Goal: Task Accomplishment & Management: Manage account settings

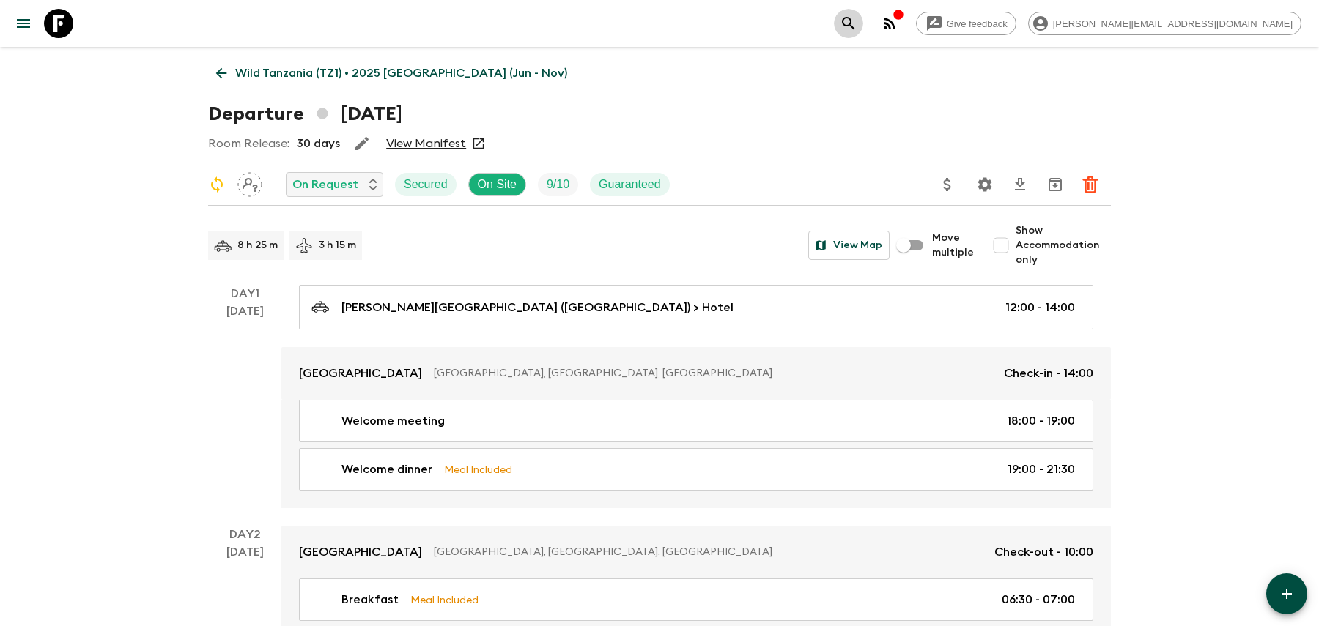
click at [863, 14] on button "search adventures" at bounding box center [848, 23] width 29 height 29
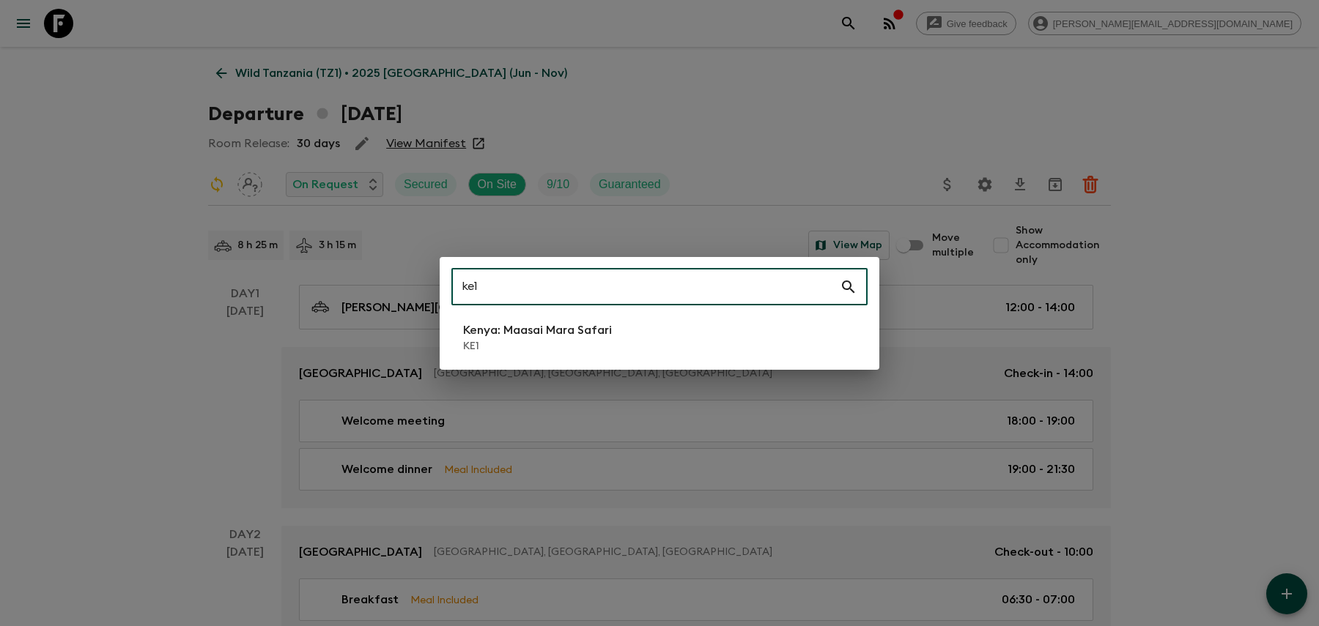
type input "ke1"
click at [715, 347] on li "[GEOGRAPHIC_DATA]: Maasai Mara Safari KE1" at bounding box center [659, 337] width 416 height 41
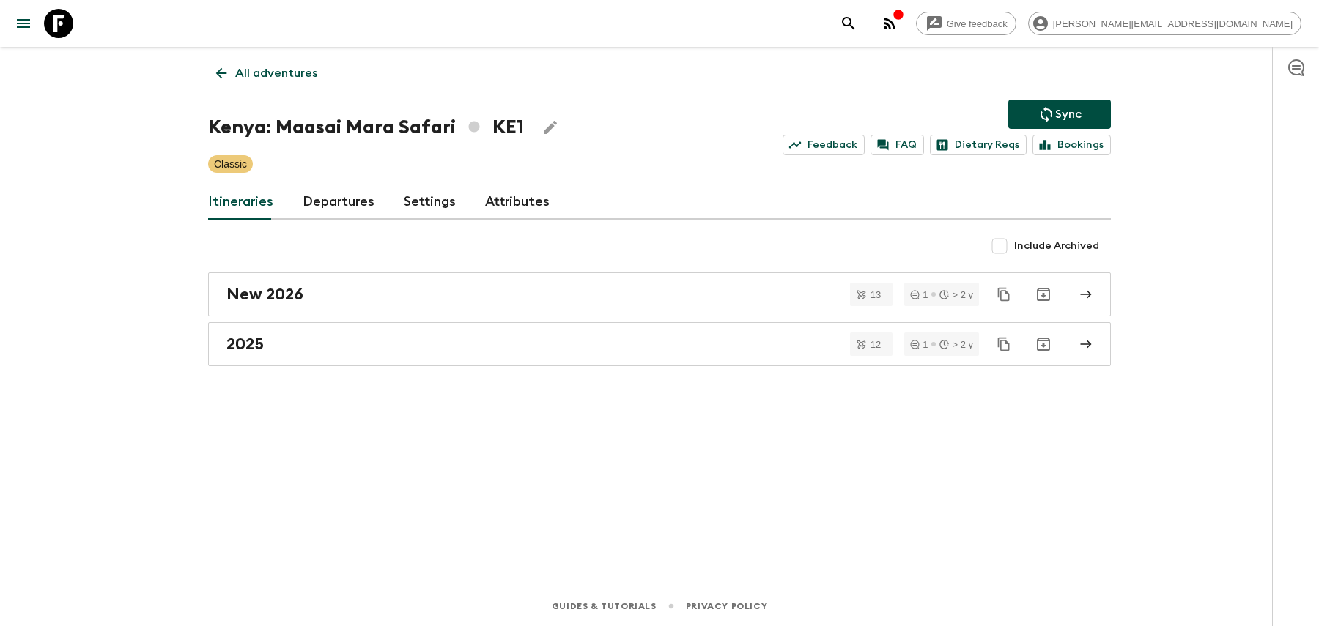
click at [355, 207] on link "Departures" at bounding box center [339, 202] width 72 height 35
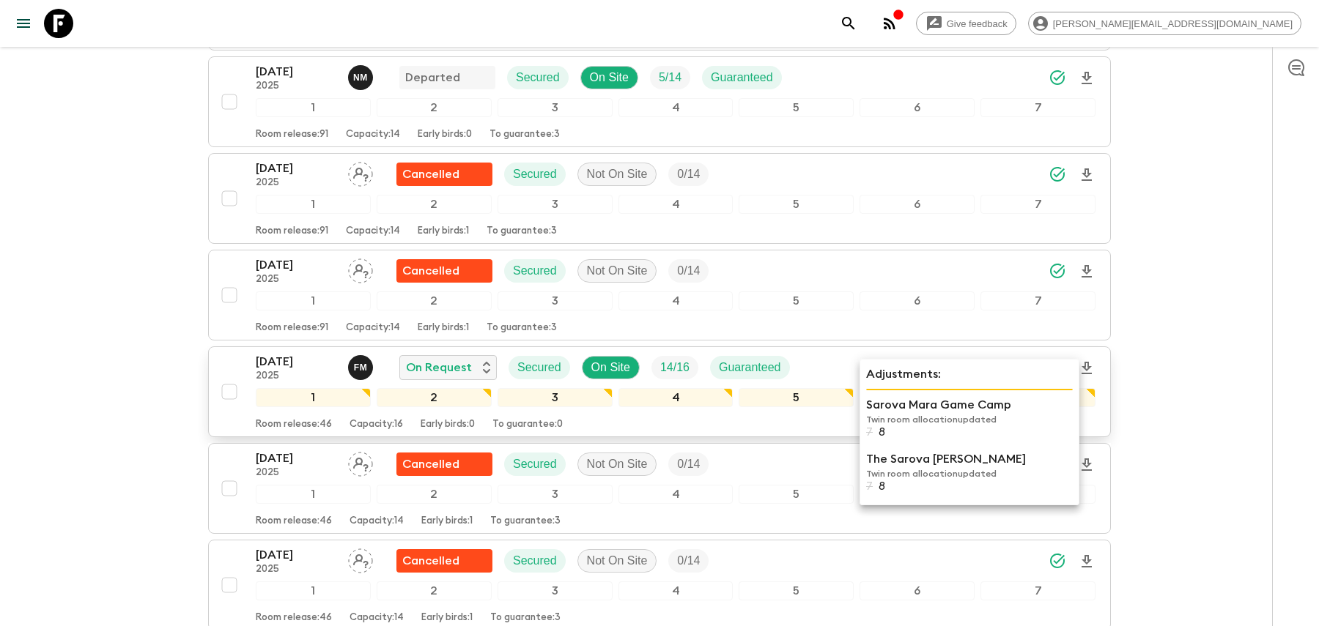
scroll to position [2228, 0]
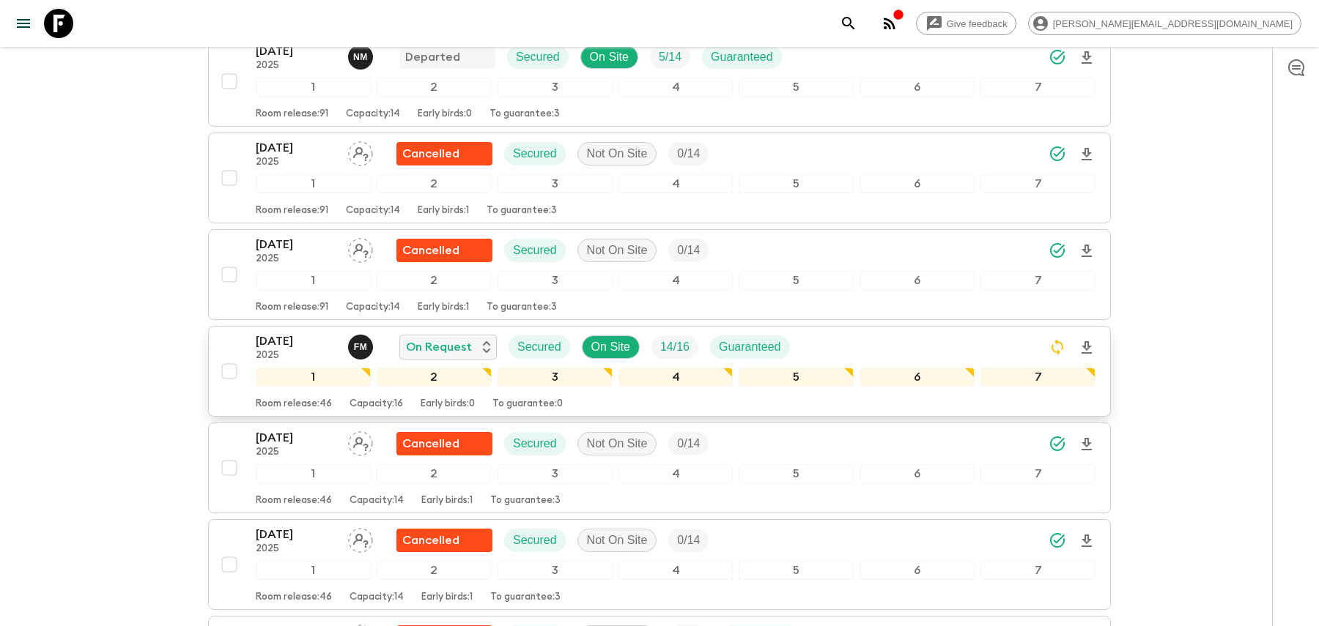
click at [878, 333] on div "[DATE] 2025 F M On Request Secured On Site 14 / 16 Guaranteed" at bounding box center [676, 347] width 840 height 29
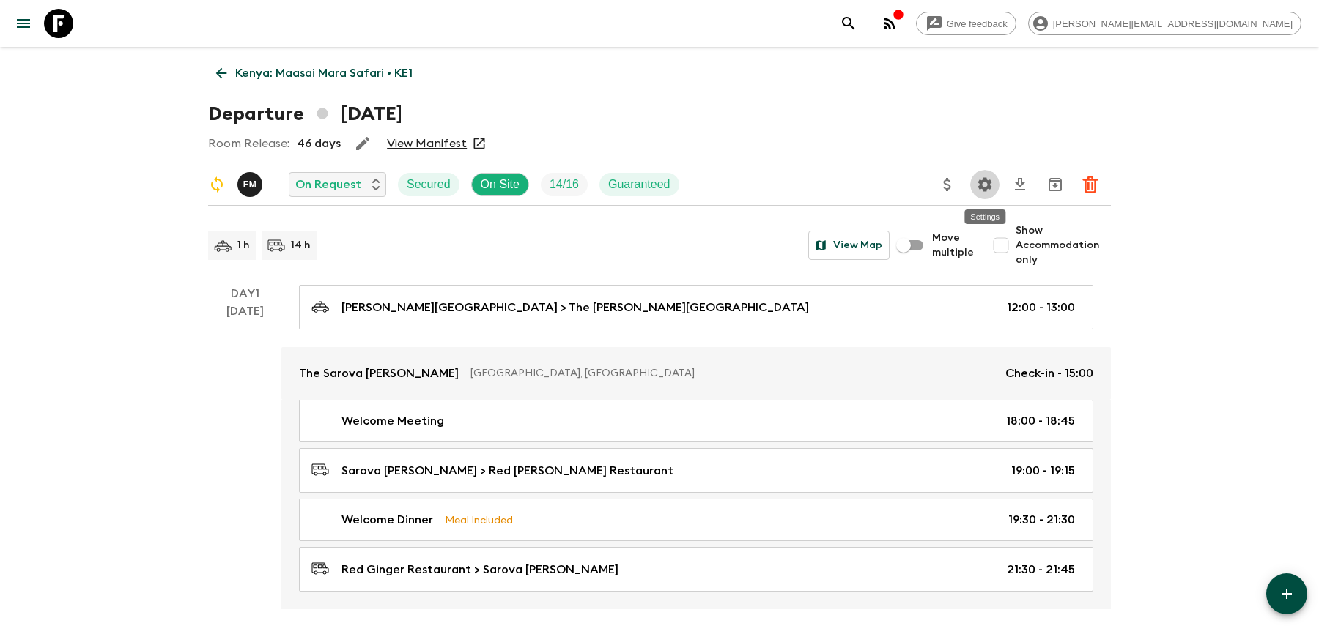
click at [980, 190] on icon "Settings" at bounding box center [985, 185] width 18 height 18
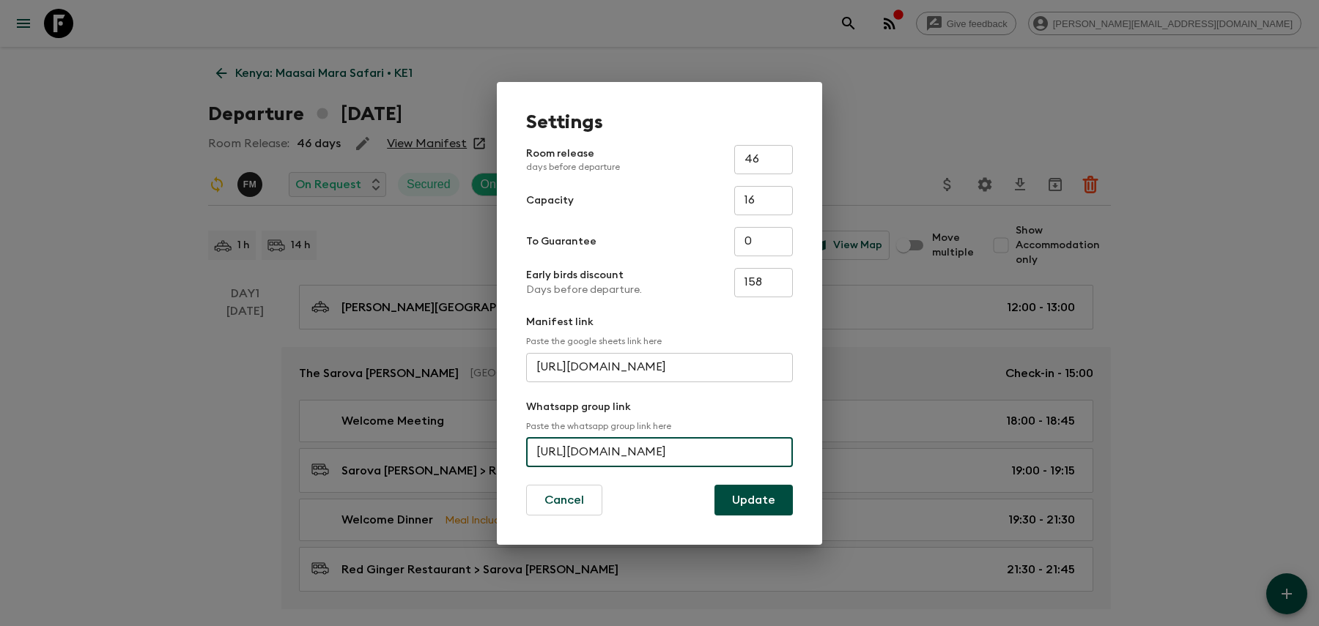
click at [679, 454] on input "[URL][DOMAIN_NAME]" at bounding box center [659, 452] width 267 height 29
click at [681, 458] on input "[URL][DOMAIN_NAME]" at bounding box center [659, 452] width 267 height 29
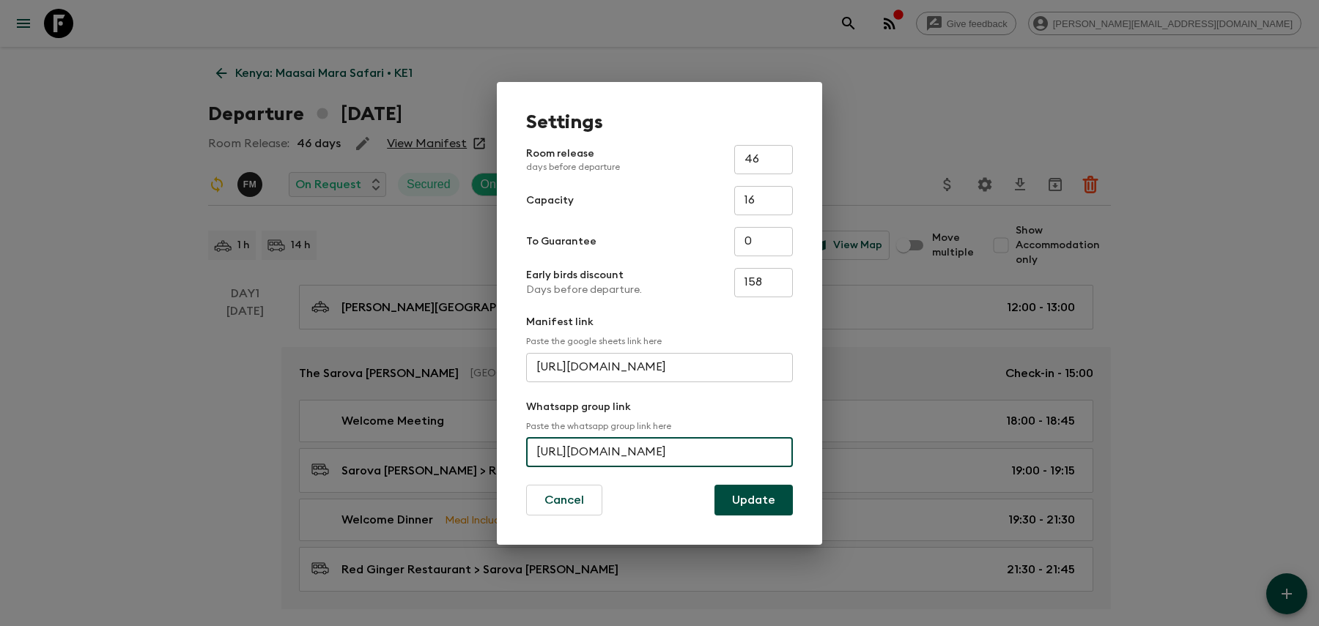
paste input "i7fefqY5ixGot1XV"
type input "[URL][DOMAIN_NAME]"
click at [741, 495] on button "Update" at bounding box center [753, 500] width 78 height 31
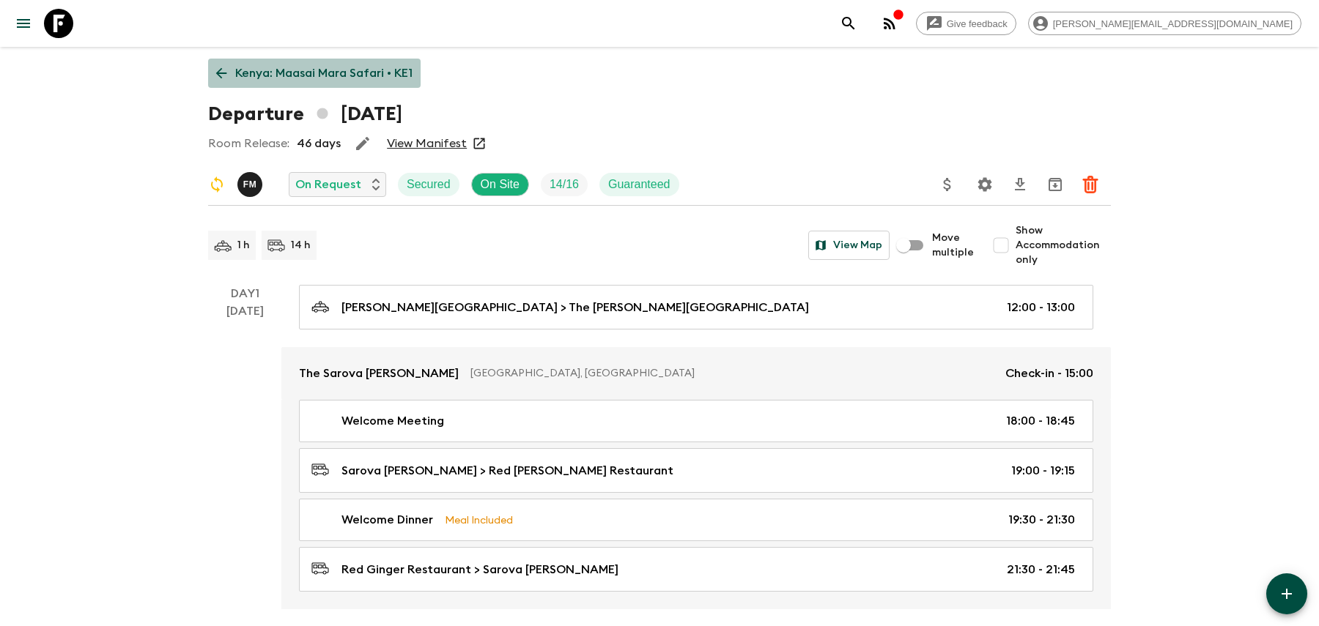
click at [299, 73] on p "Kenya: Maasai Mara Safari • KE1" at bounding box center [323, 73] width 177 height 18
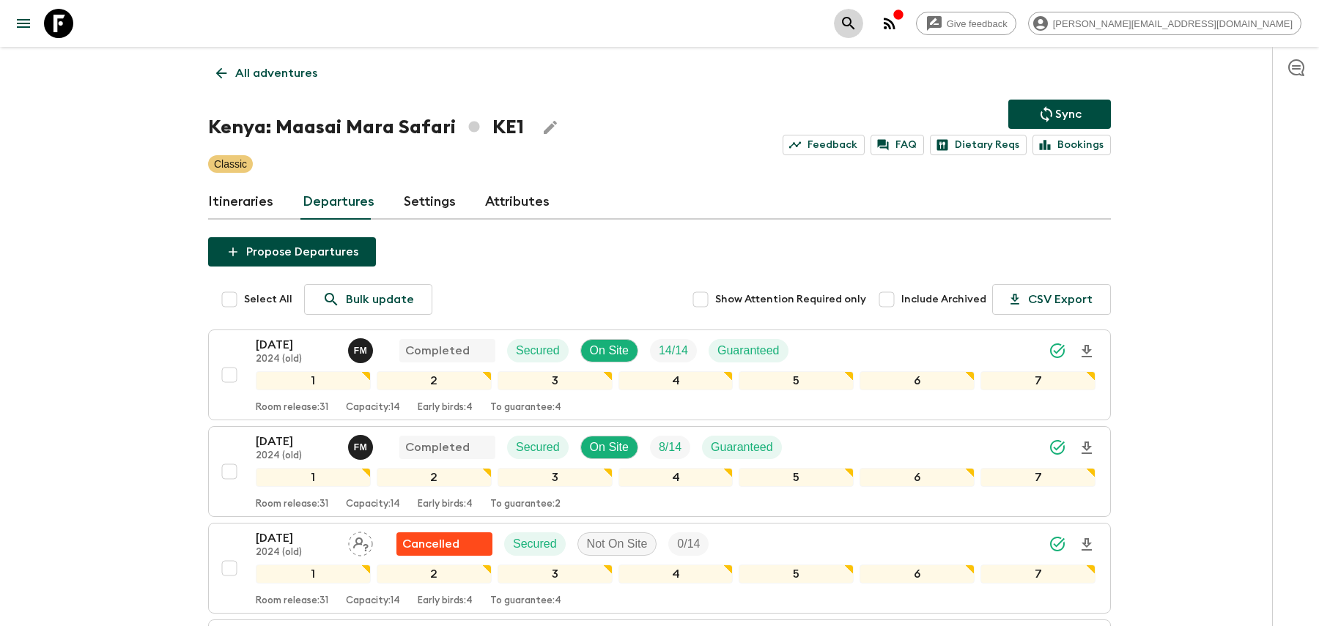
click at [857, 15] on icon "search adventures" at bounding box center [849, 24] width 18 height 18
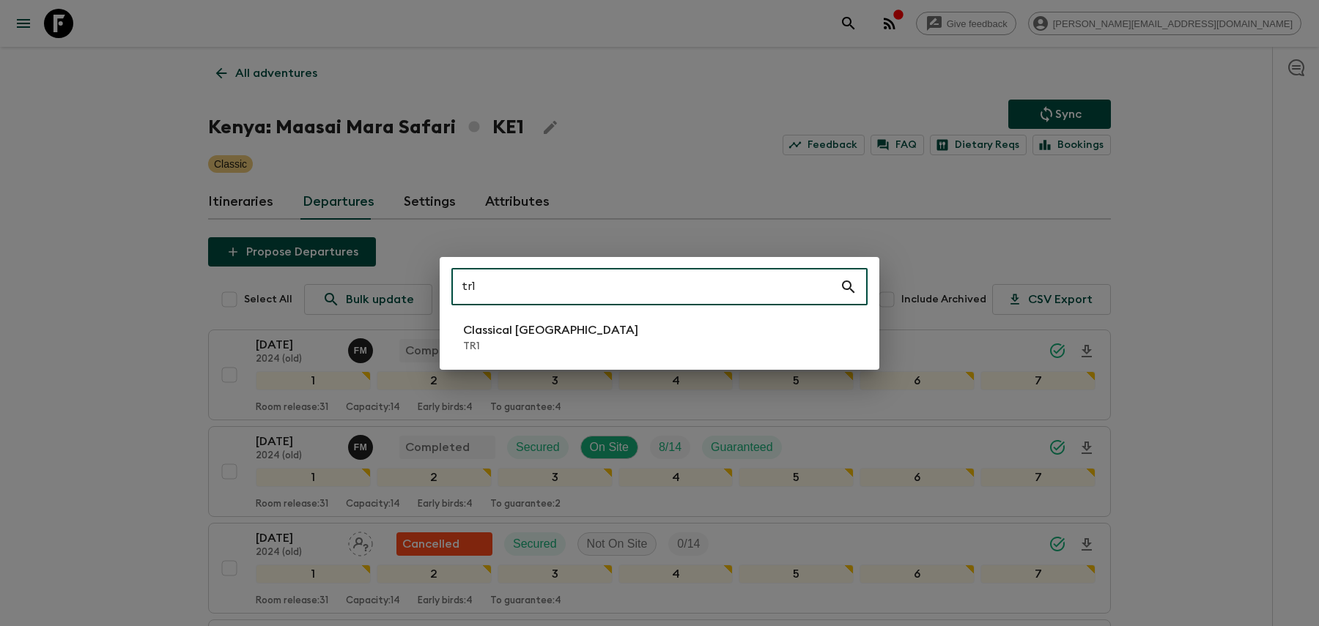
type input "tr1"
click at [804, 339] on li "Classical Türkiye TR1" at bounding box center [659, 337] width 416 height 41
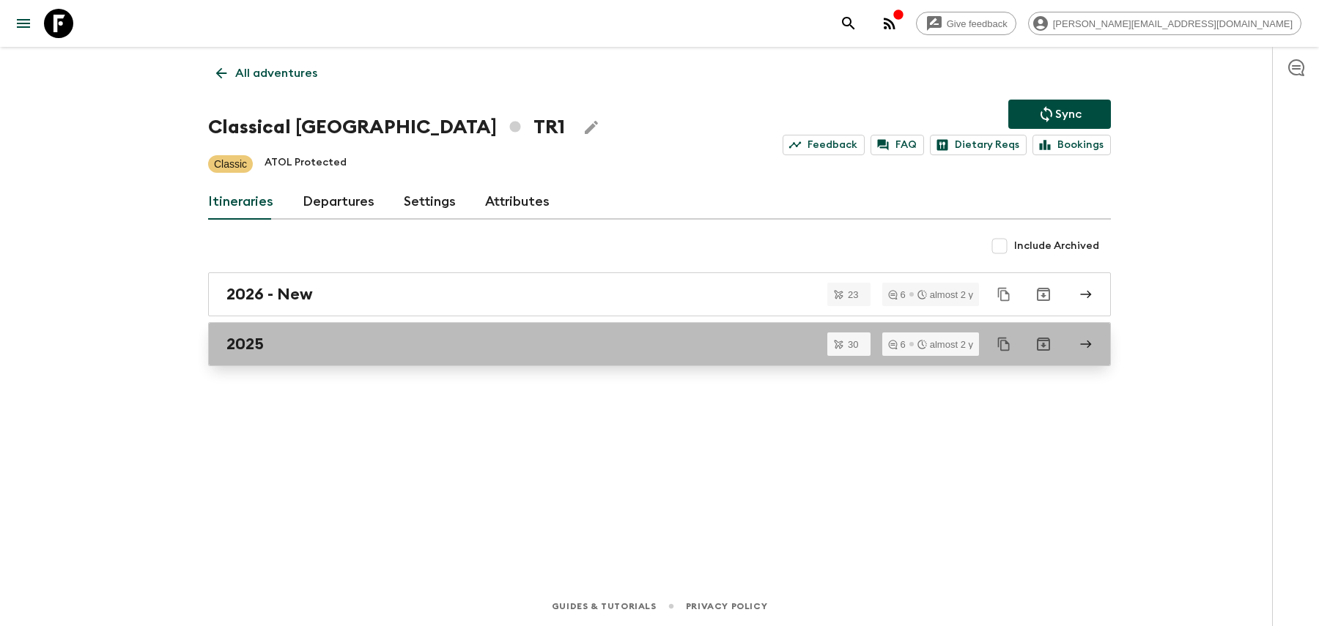
click at [479, 344] on div "2025" at bounding box center [645, 344] width 838 height 19
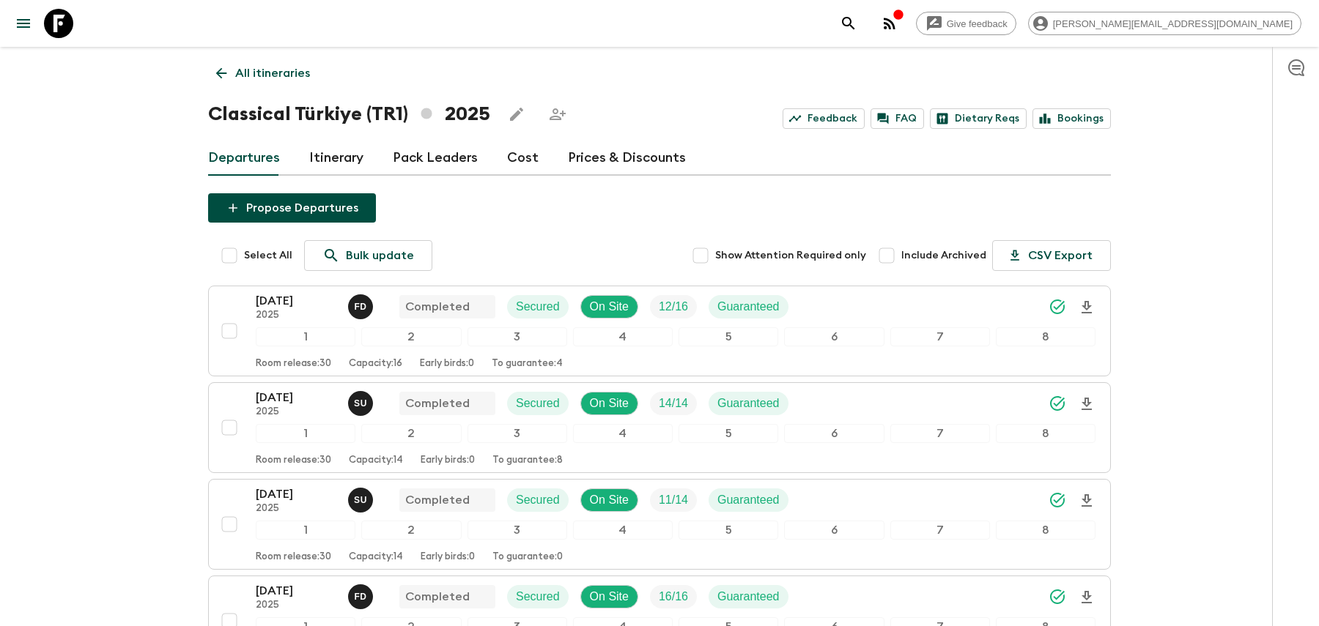
scroll to position [2089, 0]
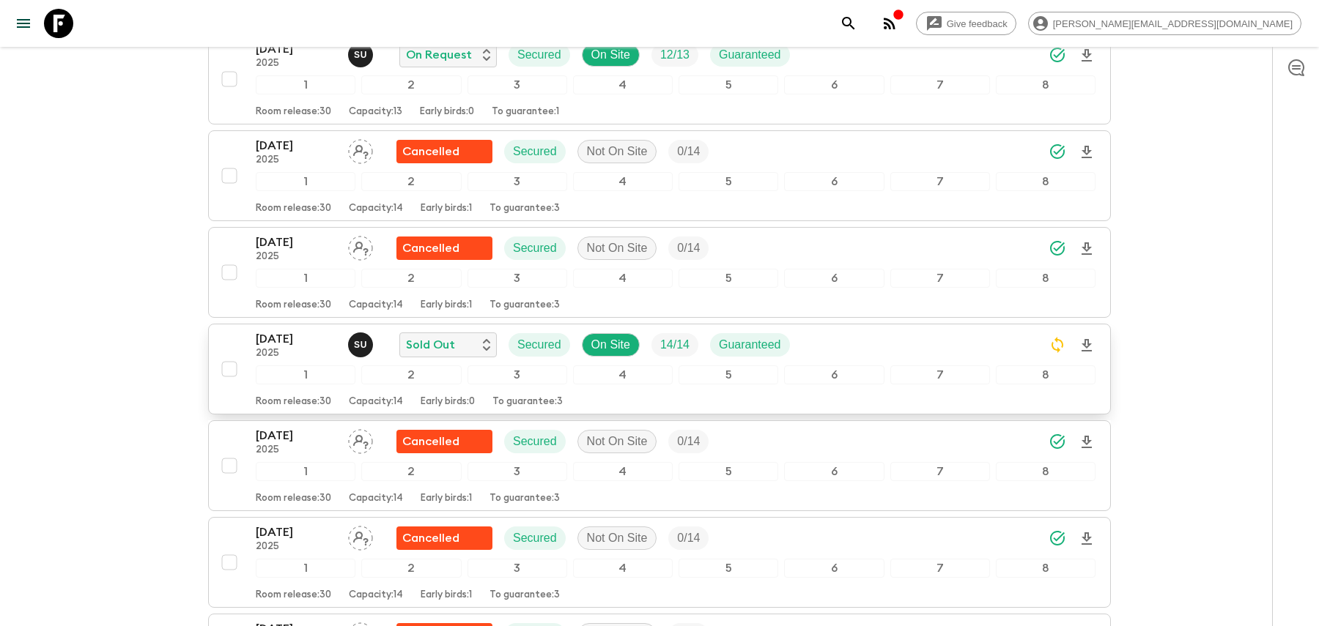
click at [906, 330] on div "[DATE] 2025 S U Sold Out Secured On Site 14 / 14 Guaranteed" at bounding box center [676, 344] width 840 height 29
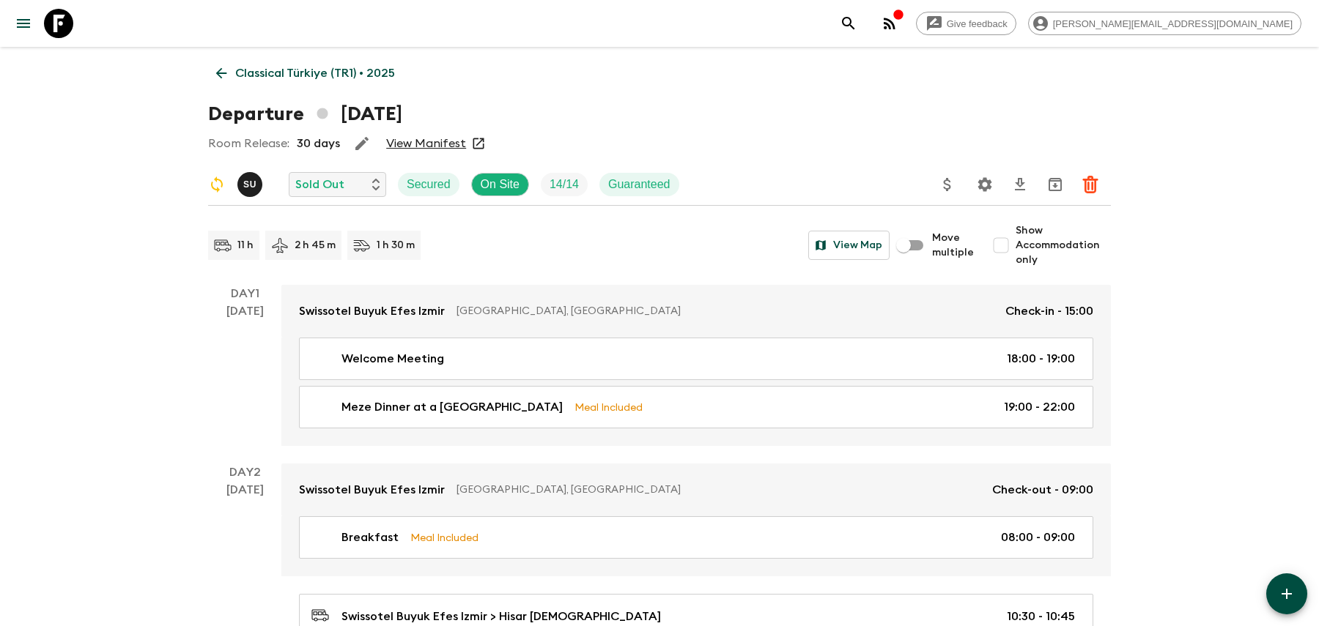
click at [995, 187] on button "Settings" at bounding box center [984, 184] width 29 height 29
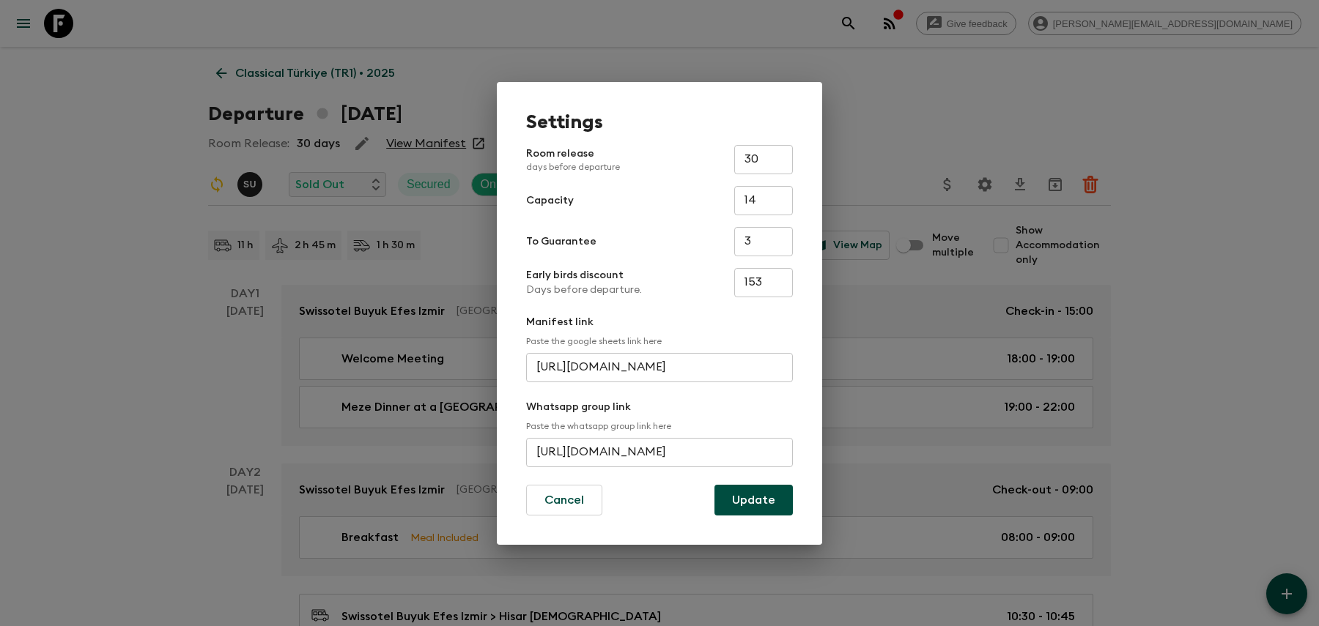
click at [720, 454] on input "[URL][DOMAIN_NAME]" at bounding box center [659, 452] width 267 height 29
paste input "IBgk1WL8bG4RX7EtpVQ"
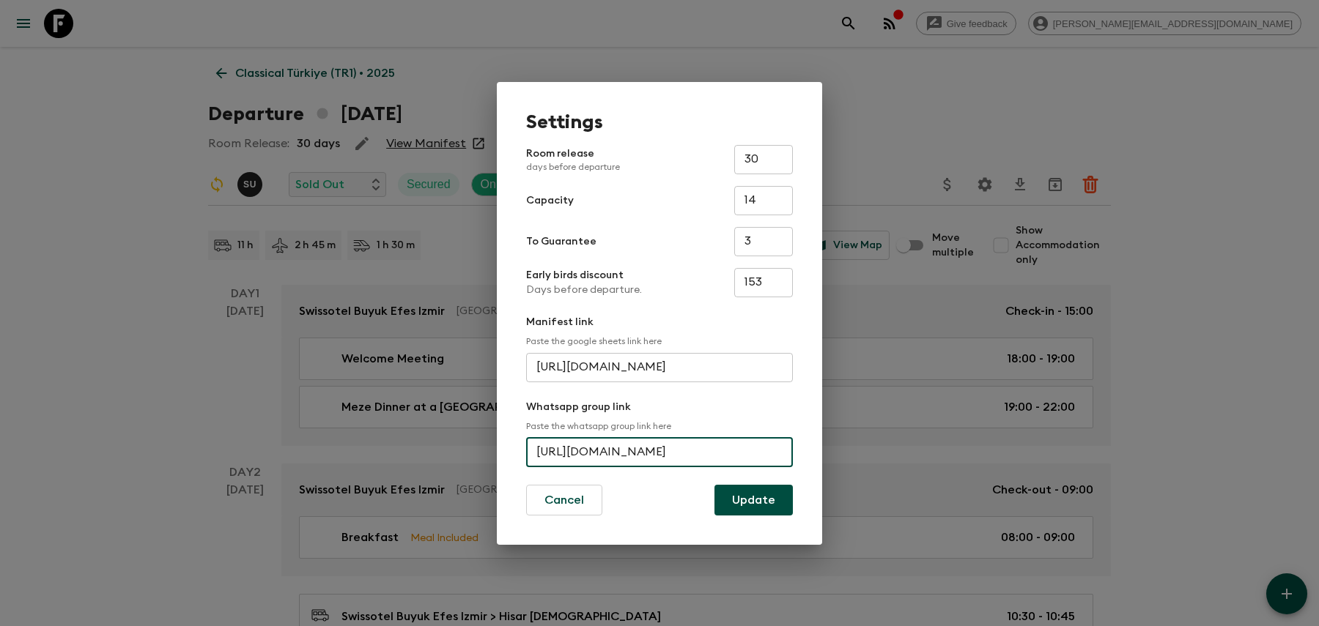
type input "[URL][DOMAIN_NAME]"
click at [761, 514] on button "Update" at bounding box center [753, 500] width 78 height 31
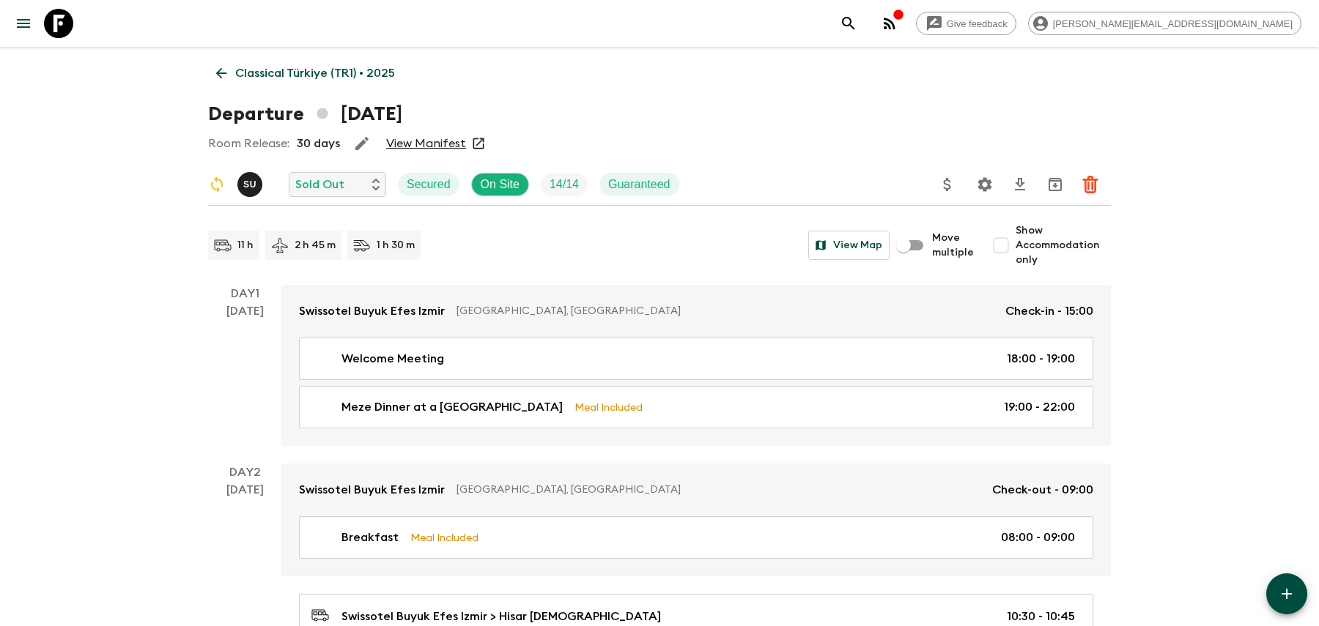
click at [863, 30] on button "search adventures" at bounding box center [848, 23] width 29 height 29
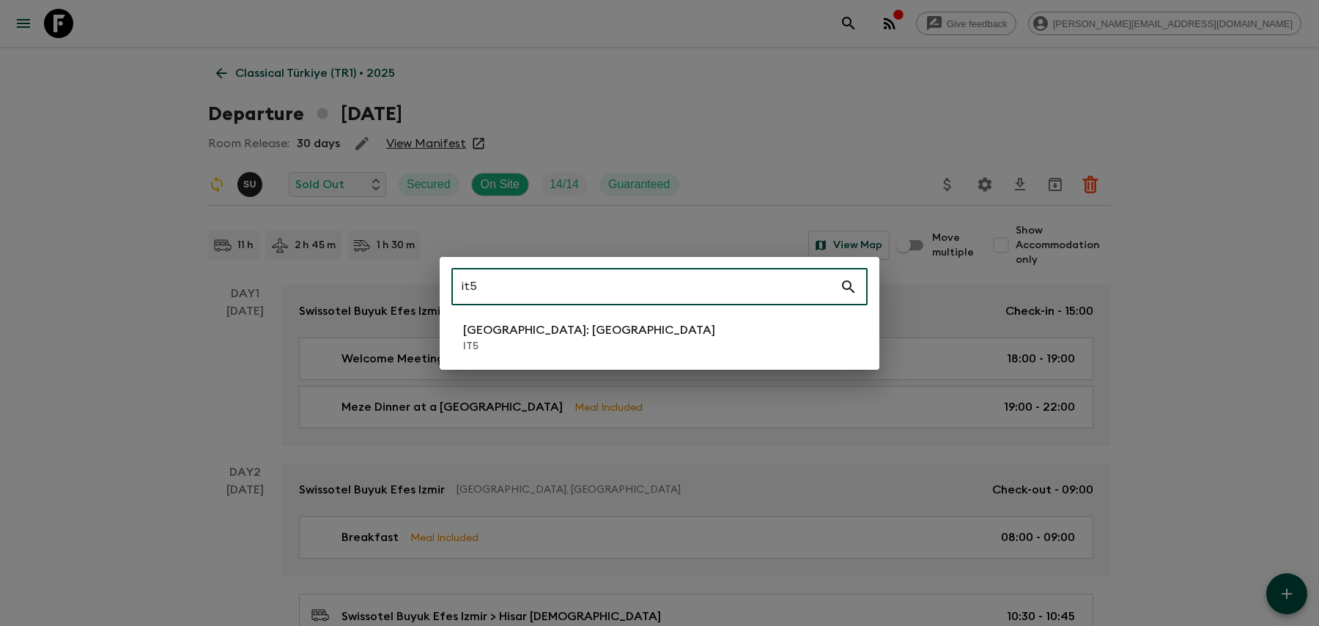
type input "it5"
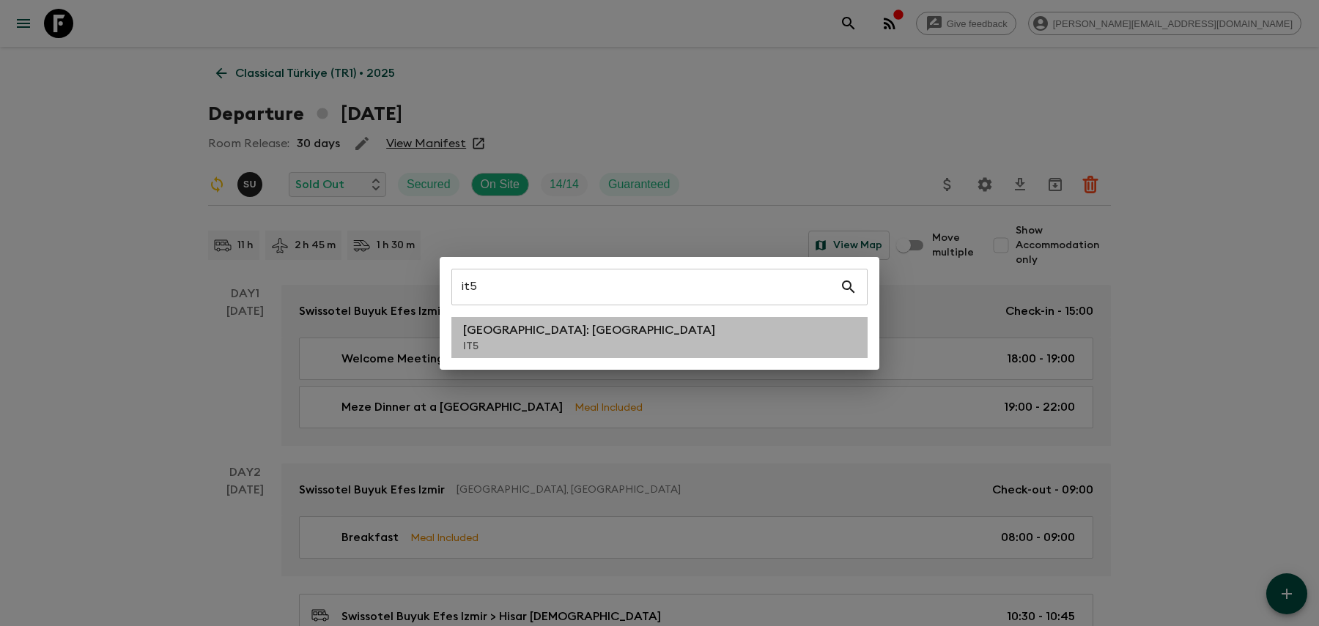
click at [745, 357] on li "[GEOGRAPHIC_DATA]: [GEOGRAPHIC_DATA] IT5" at bounding box center [659, 337] width 416 height 41
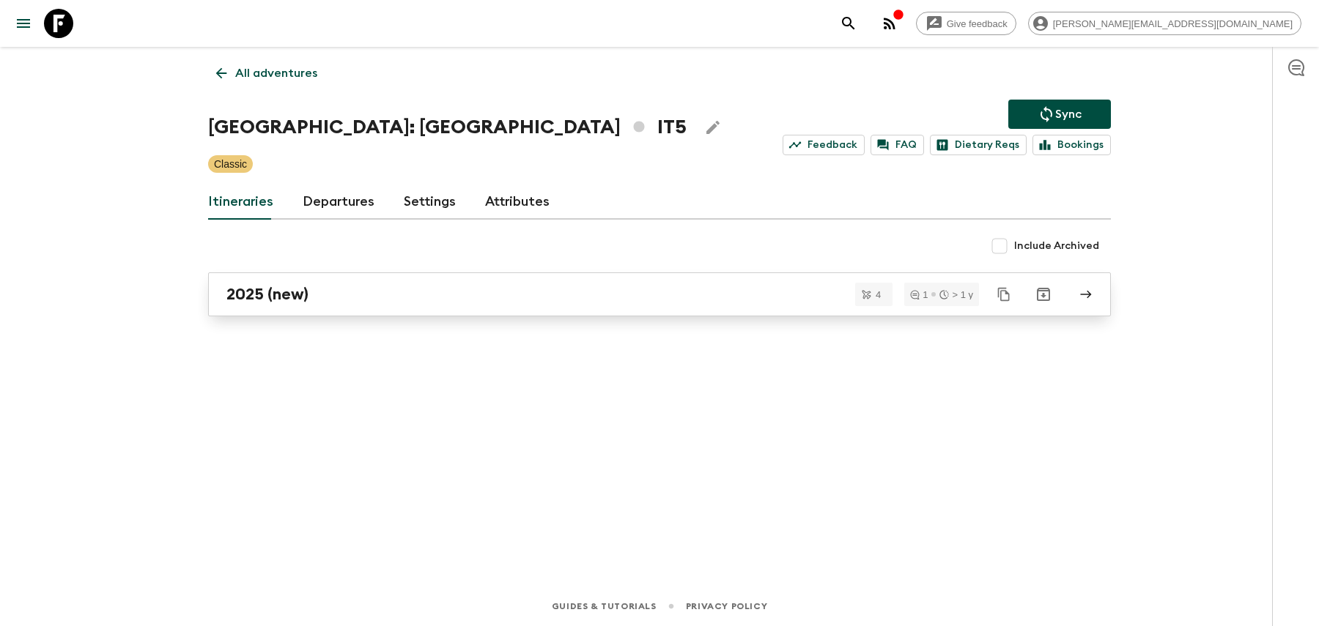
click at [351, 314] on link "2025 (new)" at bounding box center [659, 295] width 903 height 44
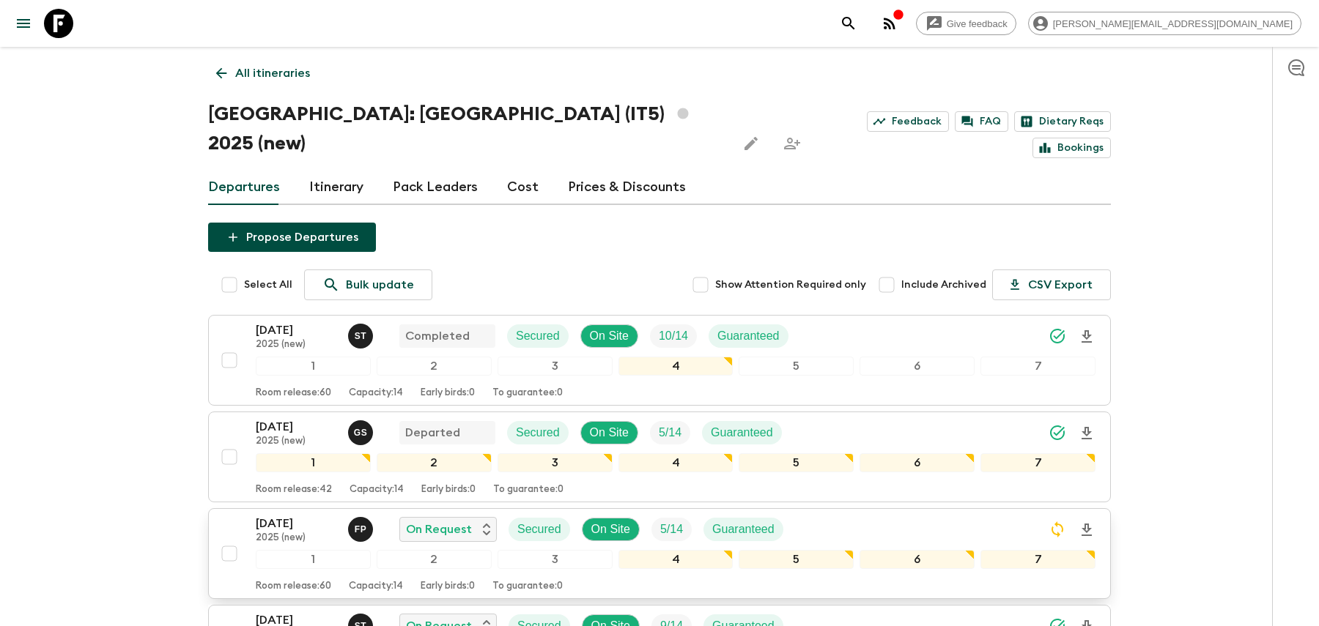
click at [976, 515] on div "[DATE] 2025 (new) F P On Request Secured On Site 5 / 14 Guaranteed" at bounding box center [676, 529] width 840 height 29
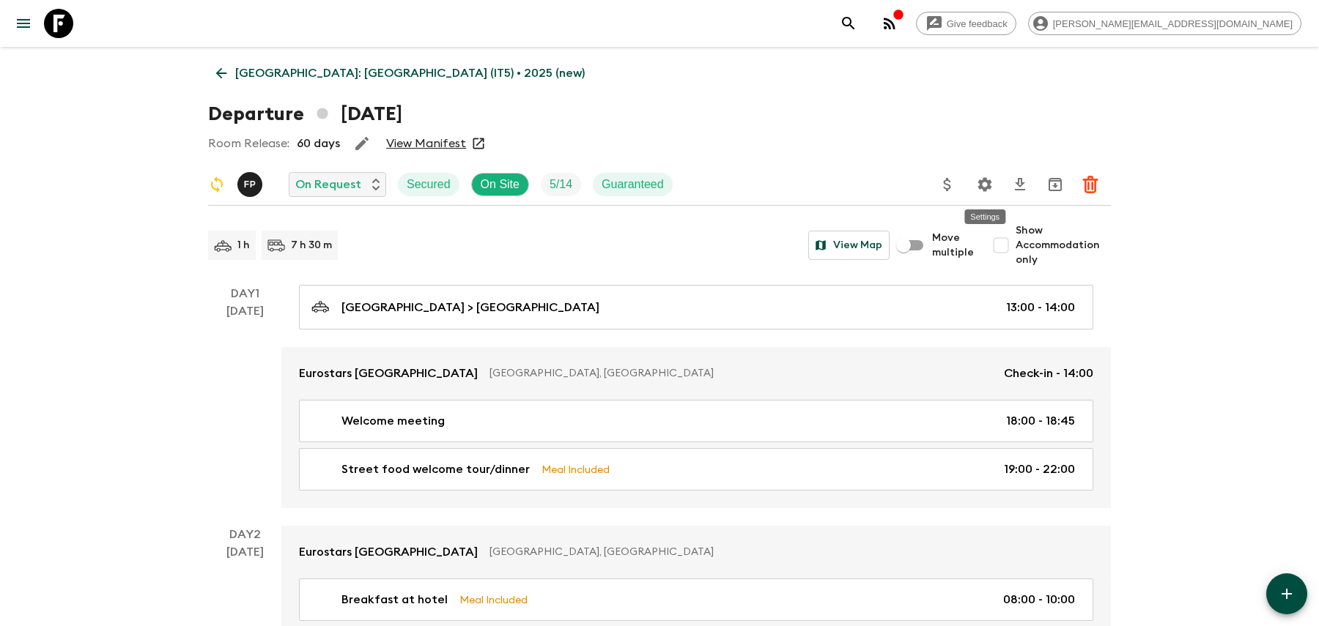
click at [980, 185] on icon "Settings" at bounding box center [985, 184] width 14 height 14
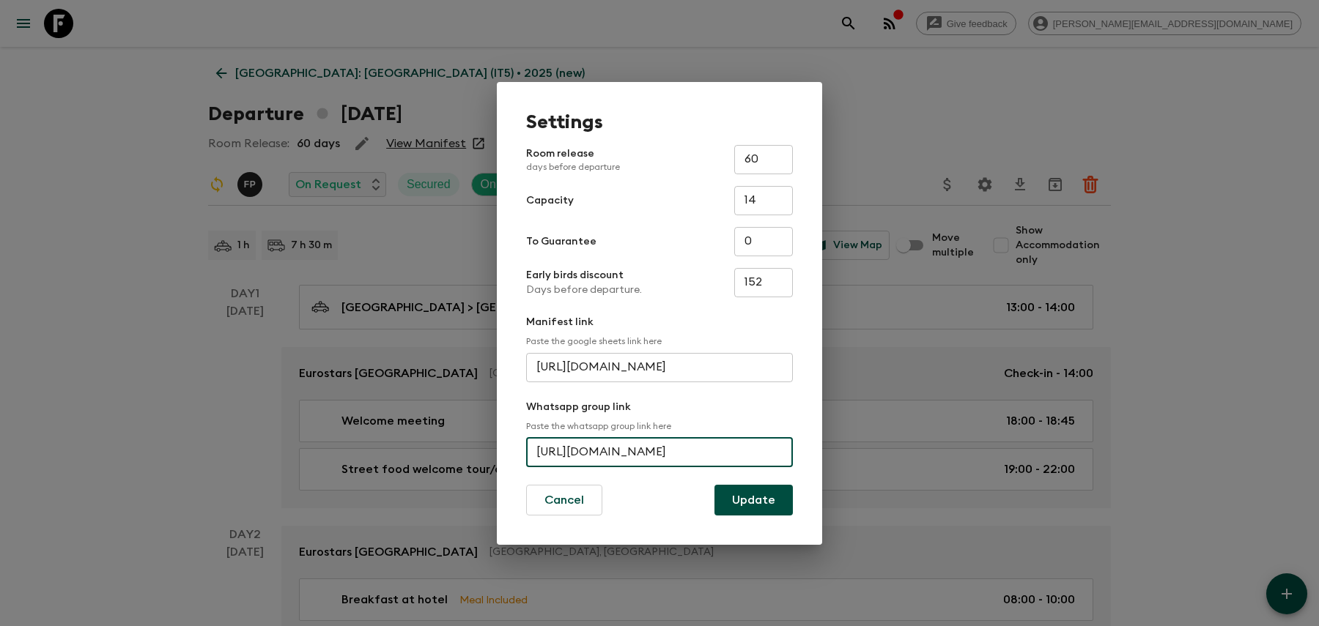
click at [612, 458] on input "[URL][DOMAIN_NAME]" at bounding box center [659, 452] width 267 height 29
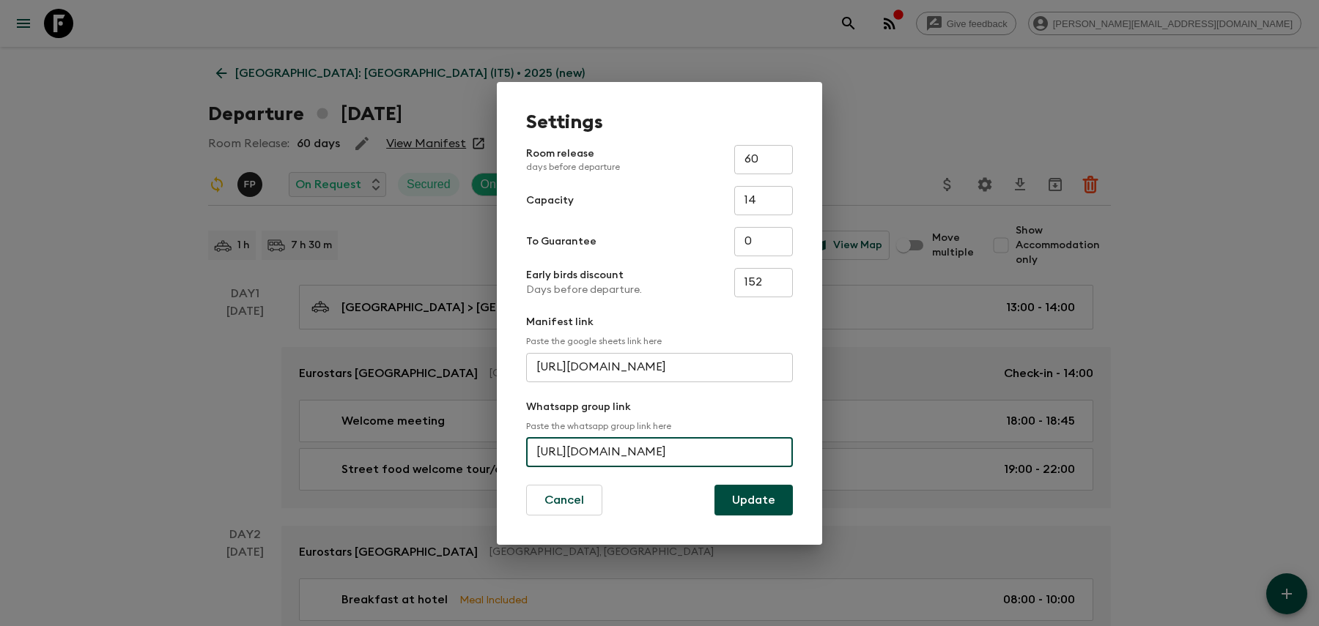
scroll to position [0, 63]
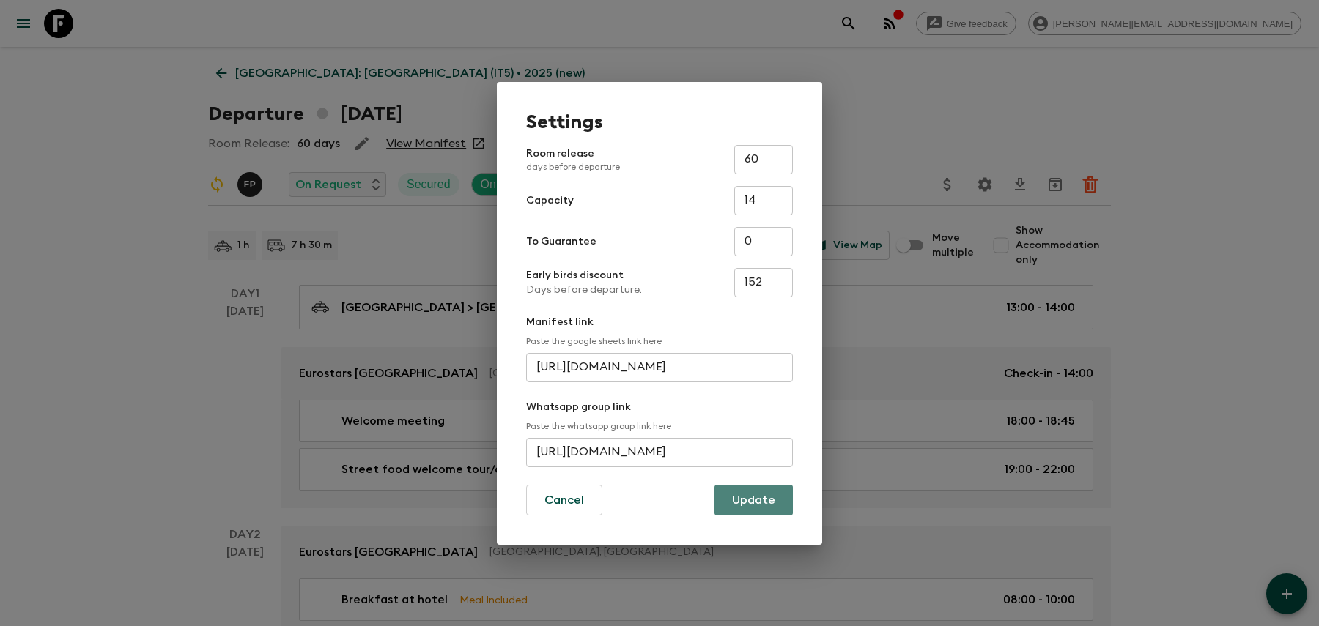
click at [762, 506] on button "Update" at bounding box center [753, 500] width 78 height 31
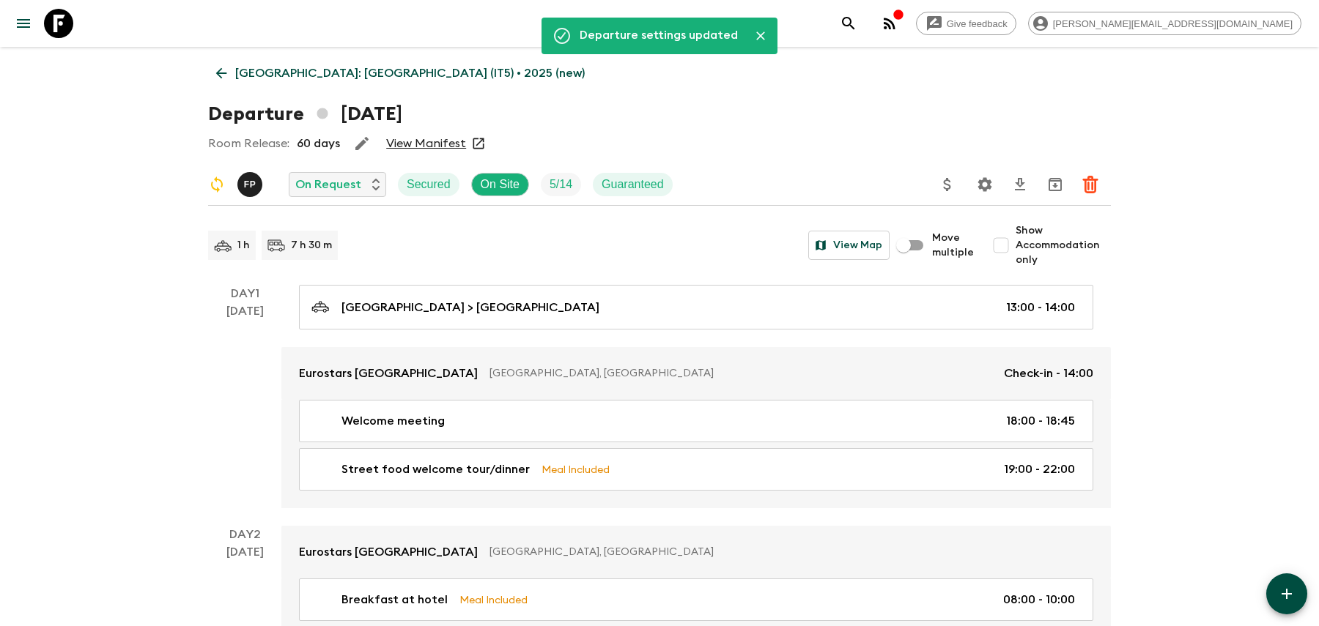
click at [854, 23] on icon "search adventures" at bounding box center [848, 23] width 12 height 12
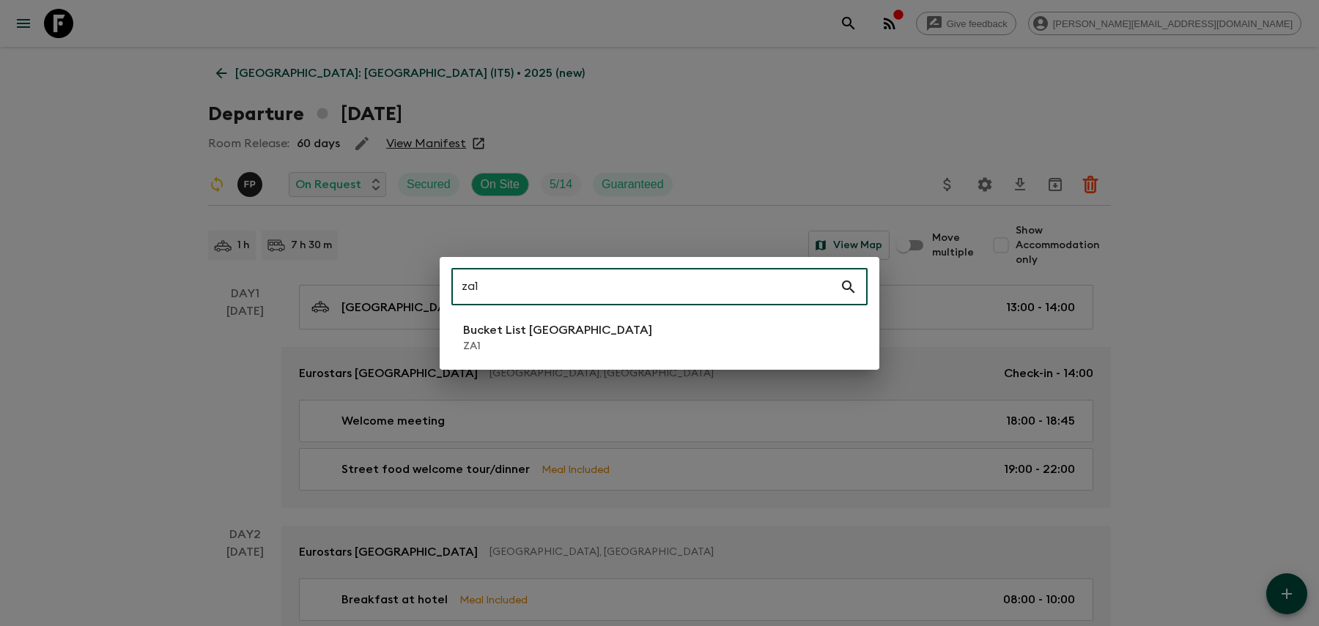
type input "za1"
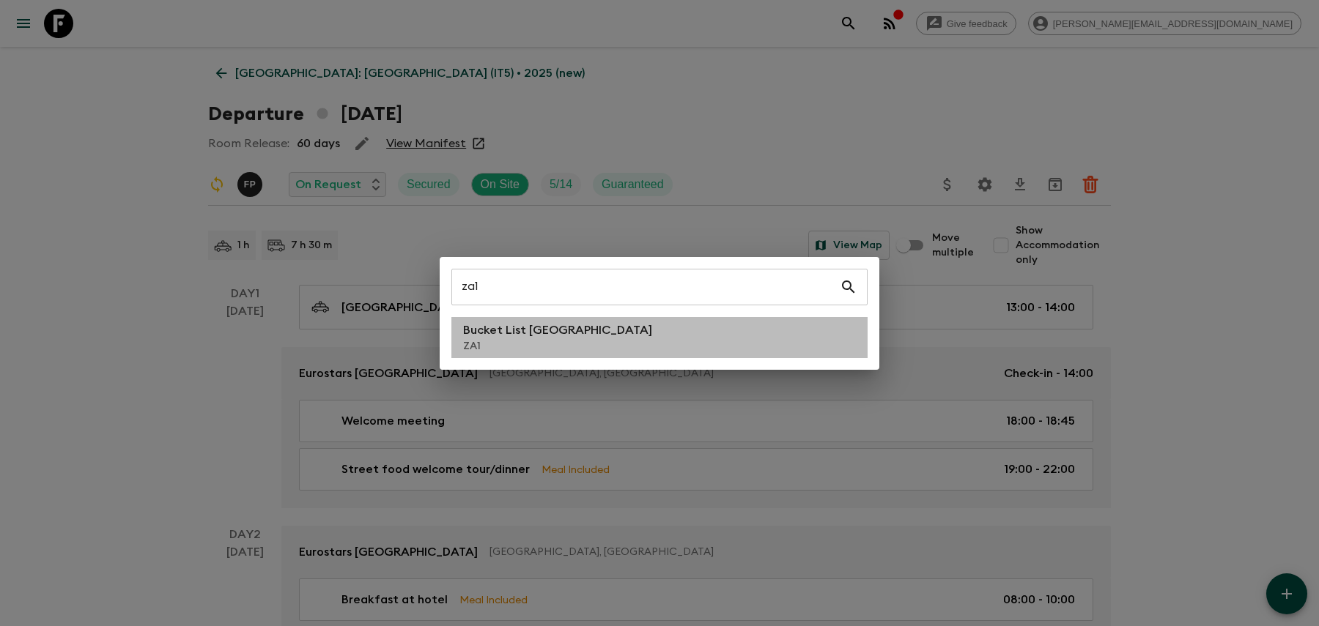
click at [533, 351] on p "ZA1" at bounding box center [557, 346] width 189 height 15
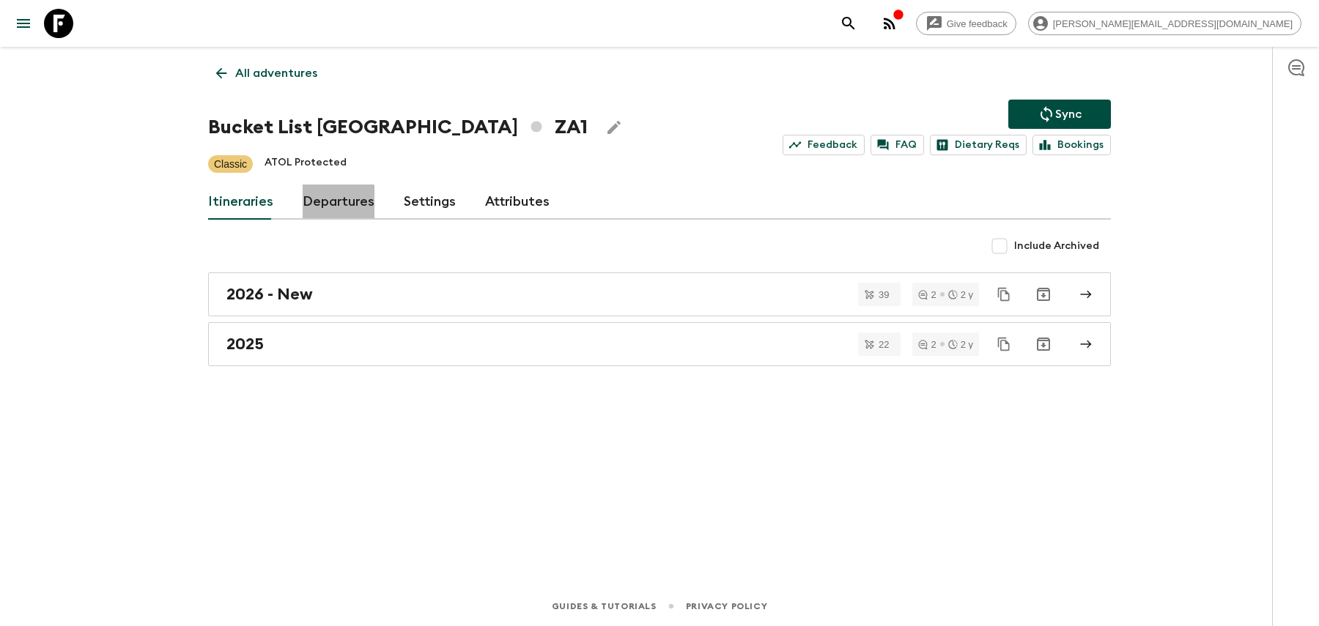
click at [320, 202] on link "Departures" at bounding box center [339, 202] width 72 height 35
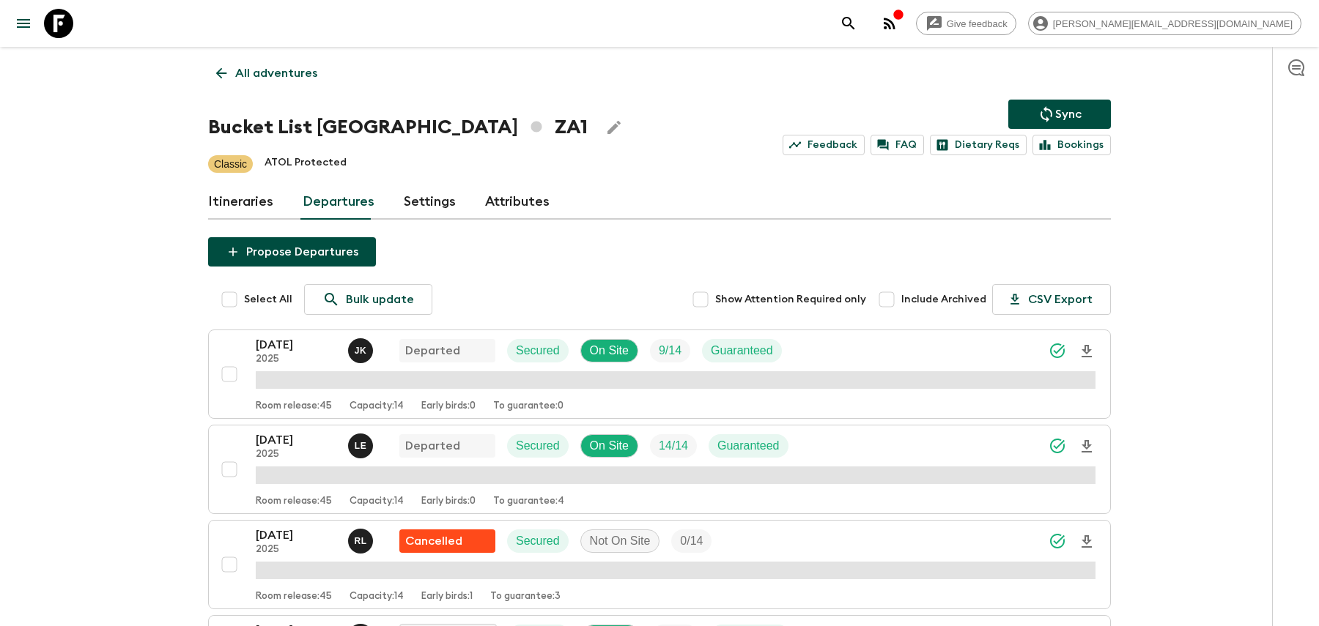
scroll to position [503, 0]
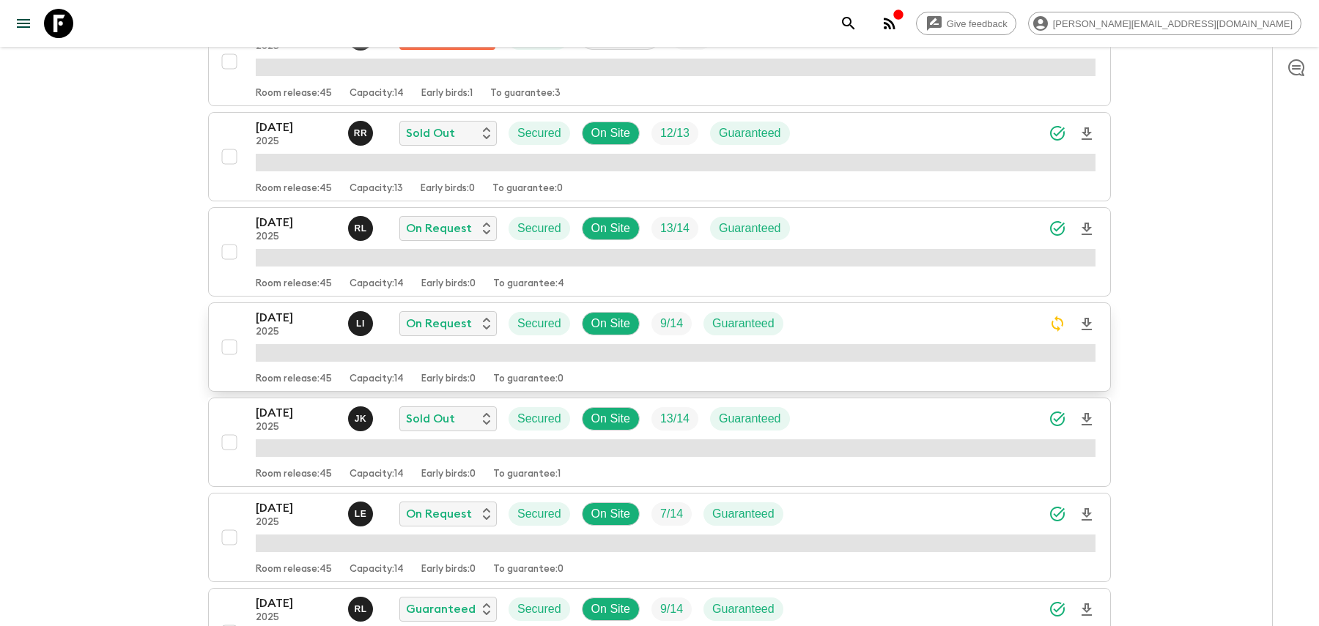
click at [847, 323] on div "[DATE] 2025 L I On Request Secured On Site 9 / 14 Guaranteed" at bounding box center [676, 323] width 840 height 29
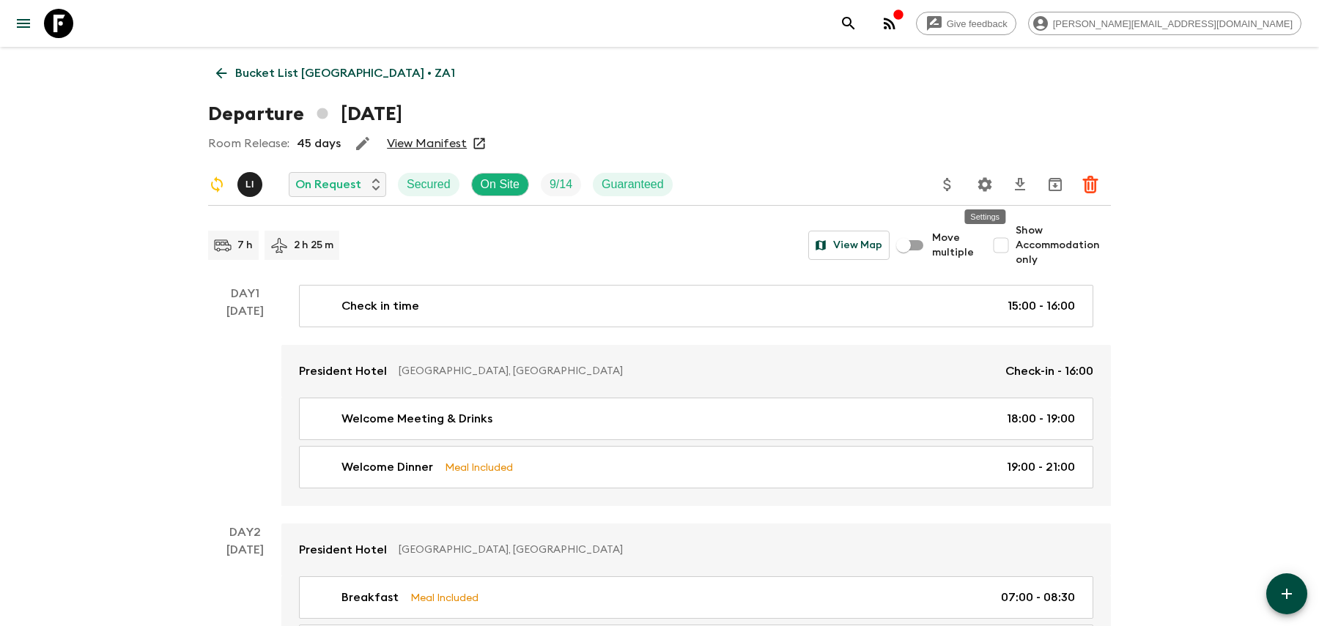
click at [986, 181] on icon "Settings" at bounding box center [985, 184] width 14 height 14
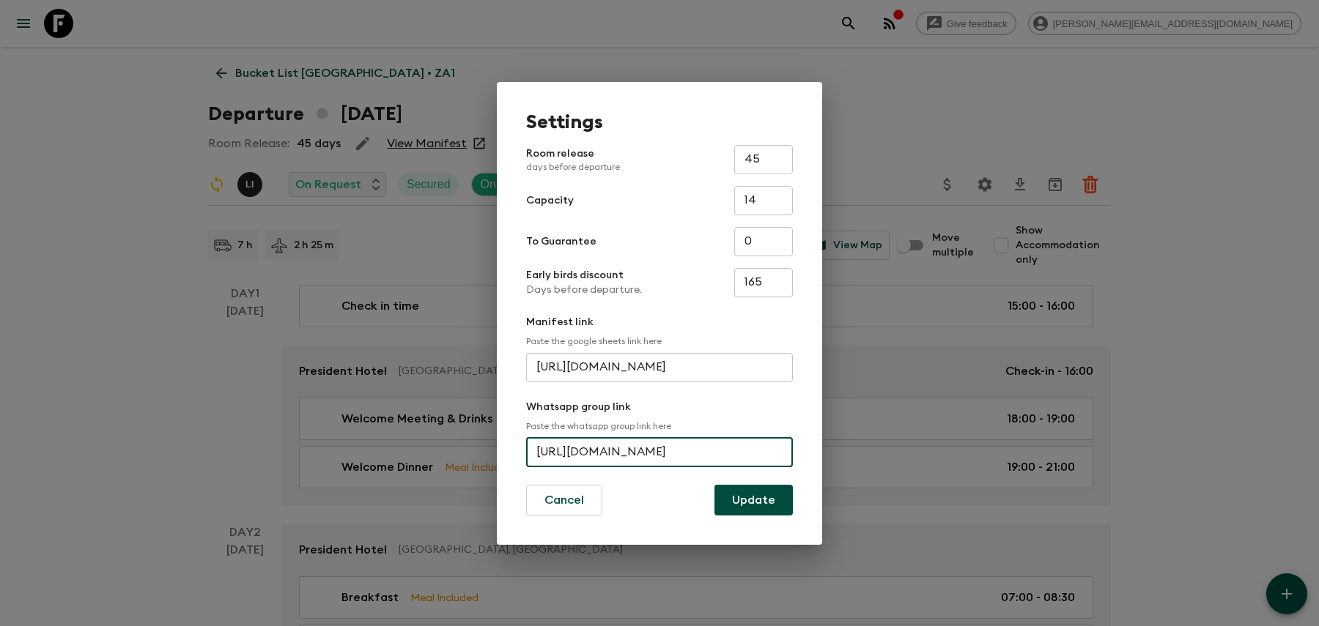
click at [588, 447] on input "[URL][DOMAIN_NAME]" at bounding box center [659, 452] width 267 height 29
click at [1114, 284] on div "Settings Room release days before departure 45 ​ Capacity 14 ​ To Guarantee 0 ​…" at bounding box center [659, 313] width 1319 height 626
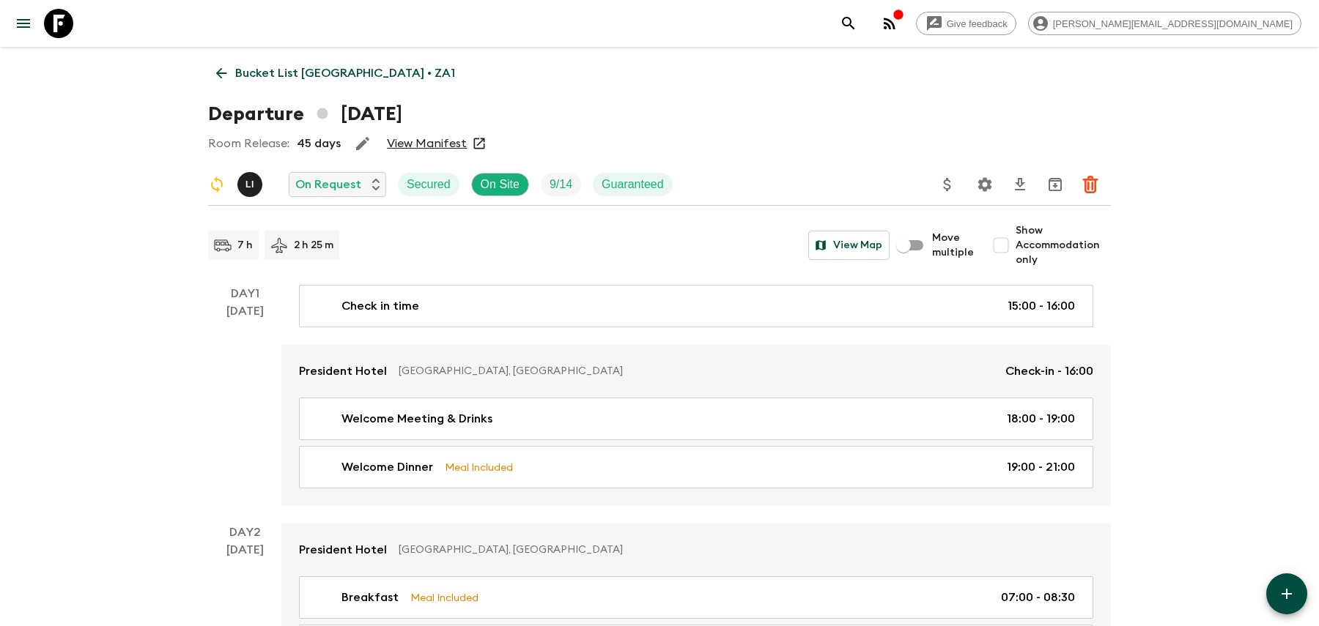
click at [863, 23] on button "search adventures" at bounding box center [848, 23] width 29 height 29
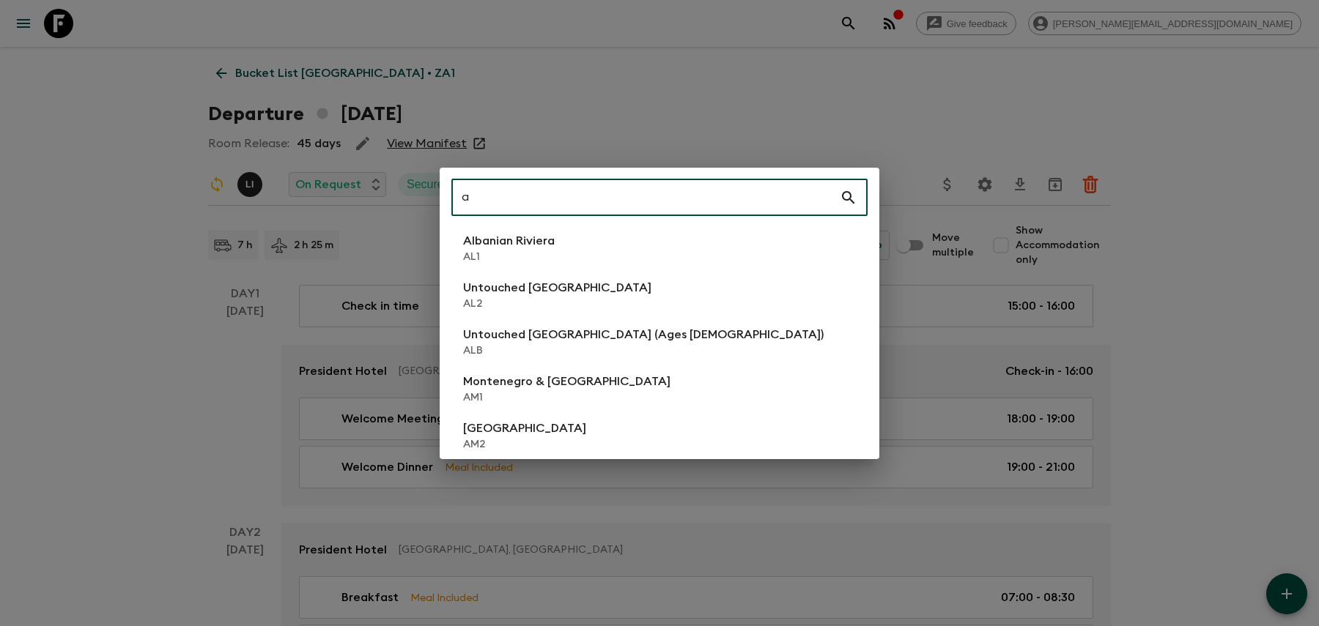
type input "a"
